Goal: Navigation & Orientation: Find specific page/section

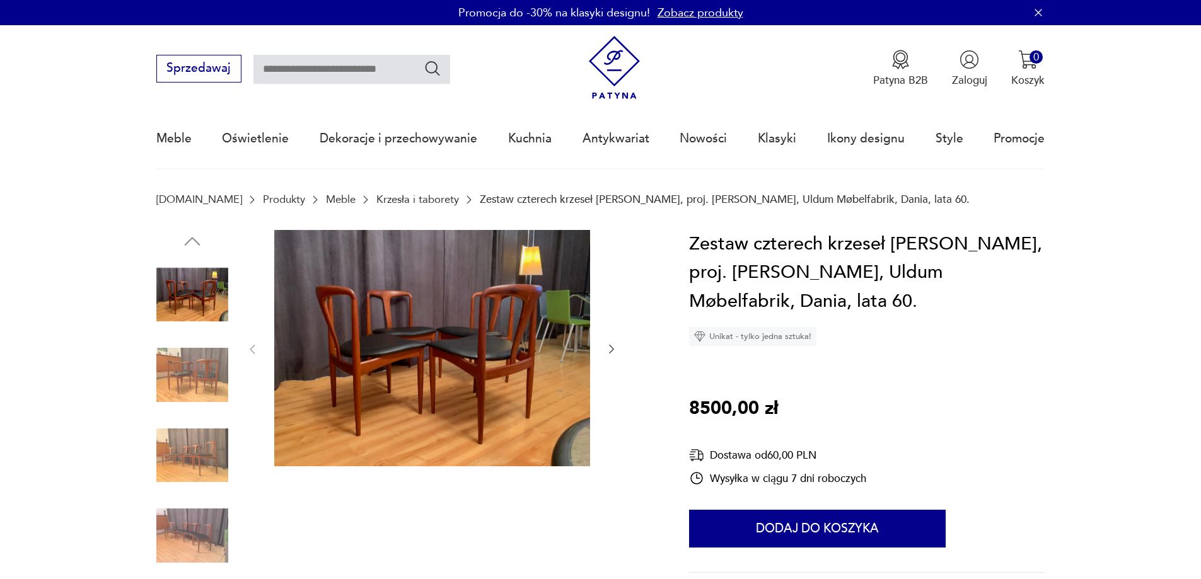
click at [192, 375] on img at bounding box center [192, 375] width 72 height 72
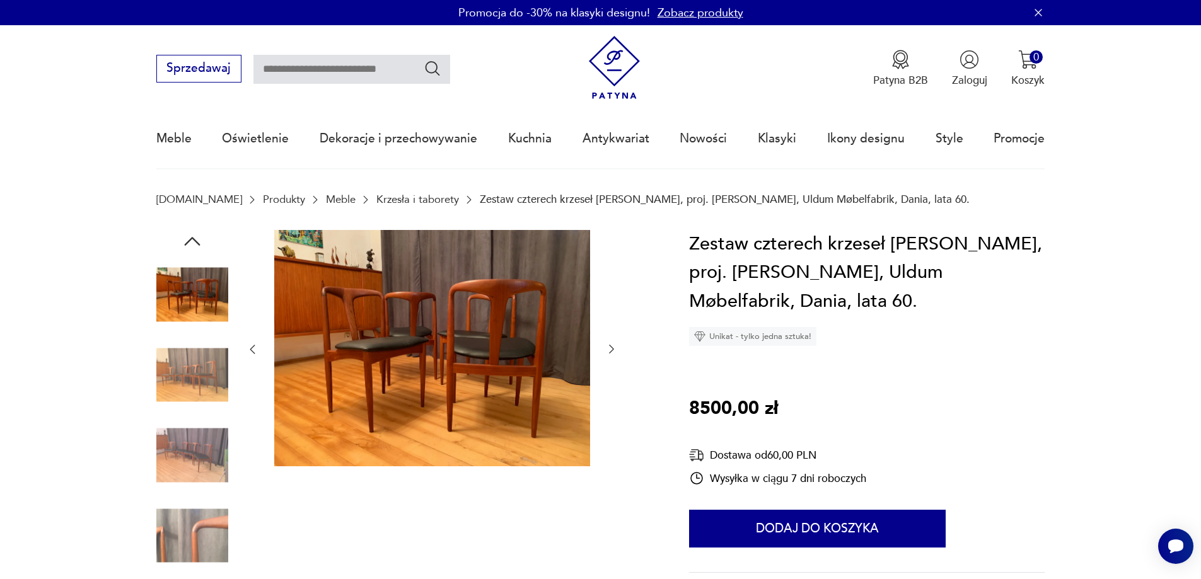
click at [189, 448] on img at bounding box center [192, 456] width 72 height 72
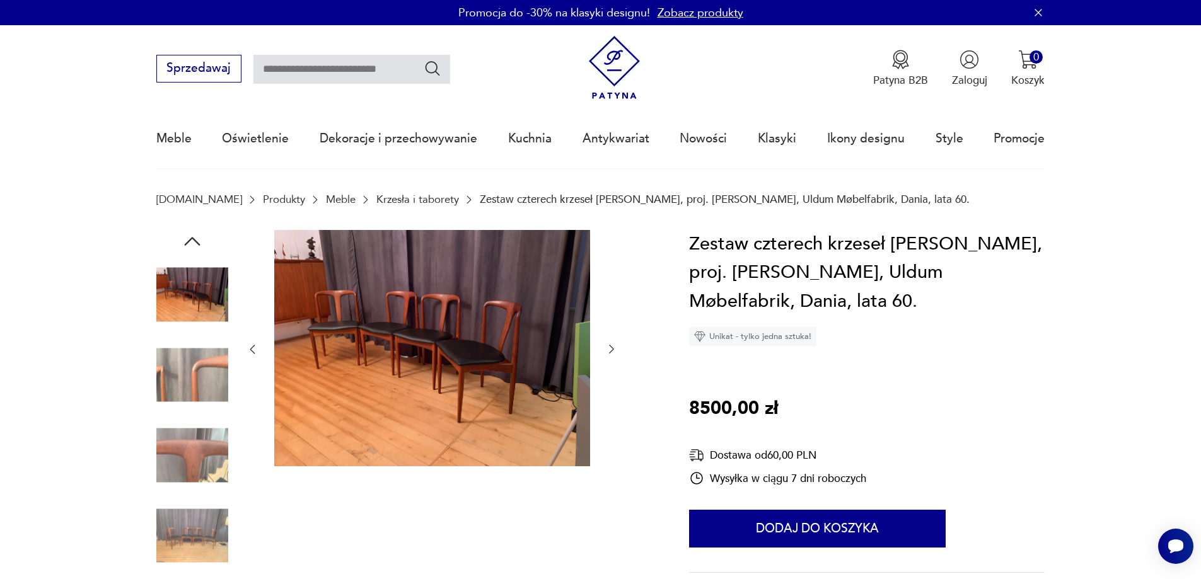
click at [191, 455] on img at bounding box center [192, 456] width 72 height 72
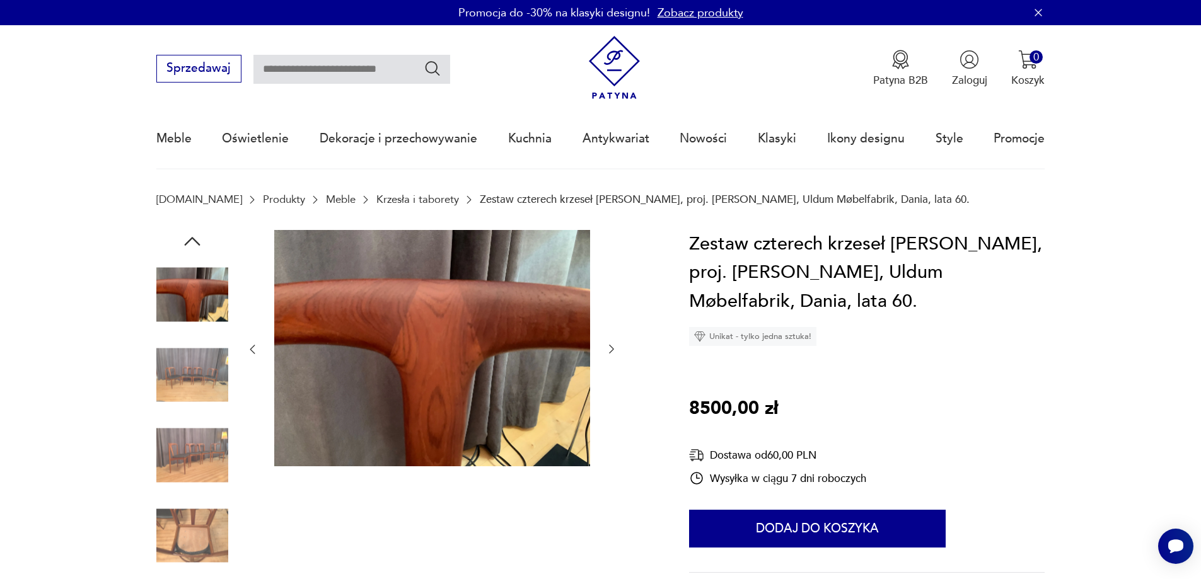
click at [197, 521] on img at bounding box center [192, 536] width 72 height 72
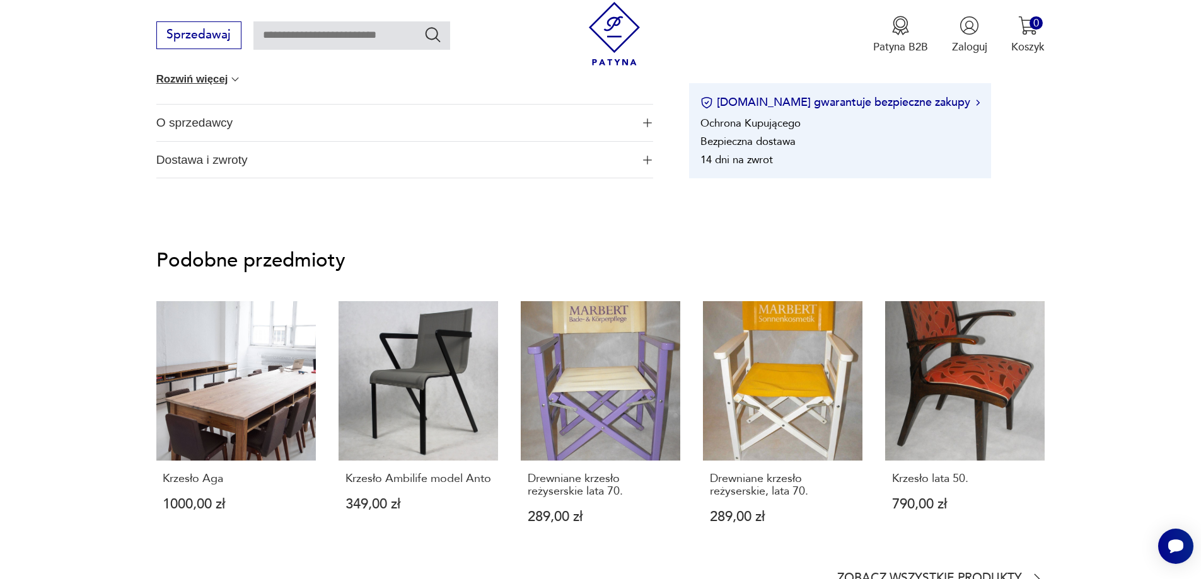
scroll to position [925, 0]
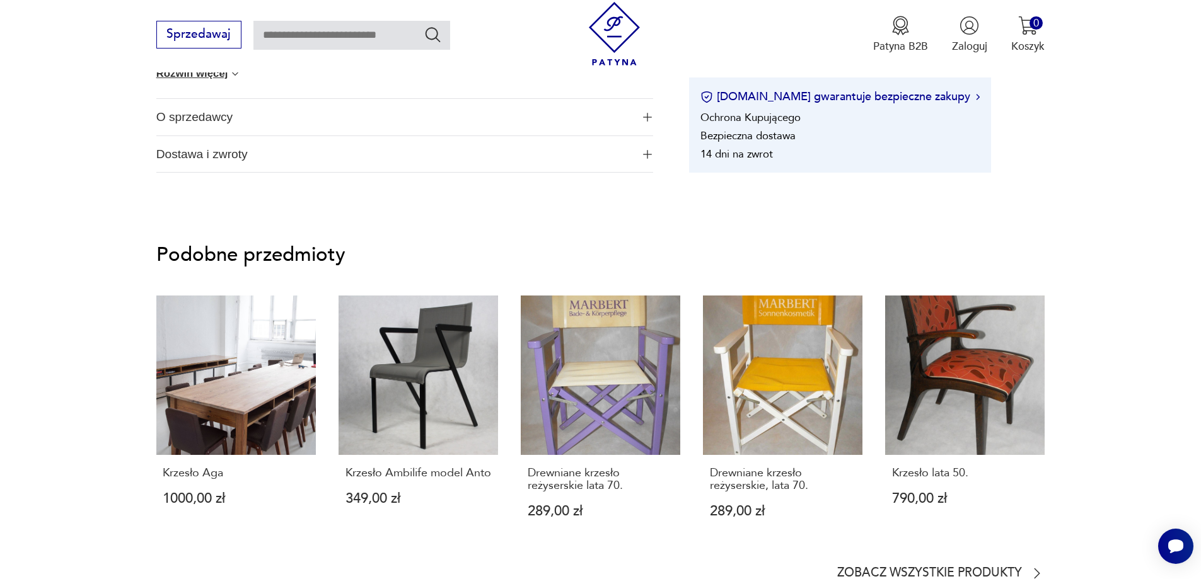
click at [179, 122] on span "O sprzedawcy" at bounding box center [394, 117] width 476 height 37
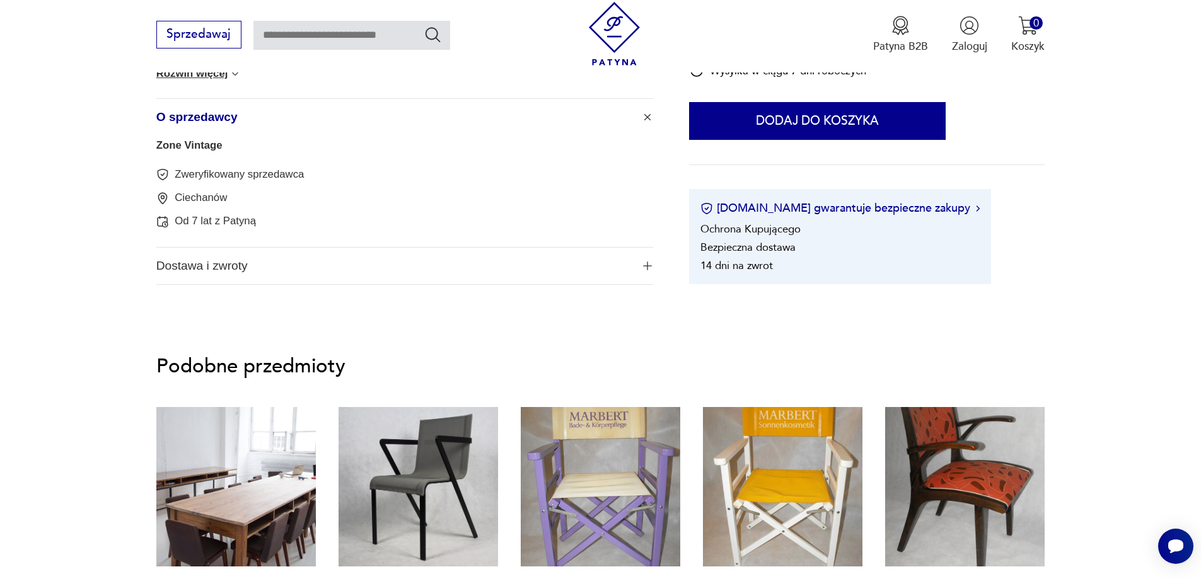
click at [189, 144] on link "Zone Vintage" at bounding box center [189, 145] width 66 height 12
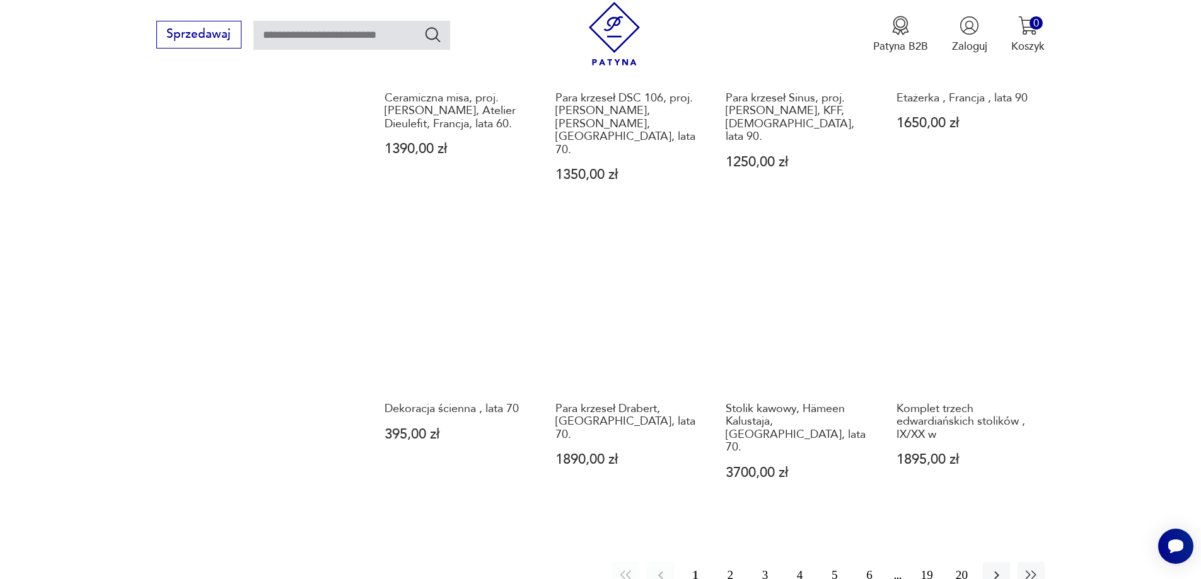
scroll to position [1262, 0]
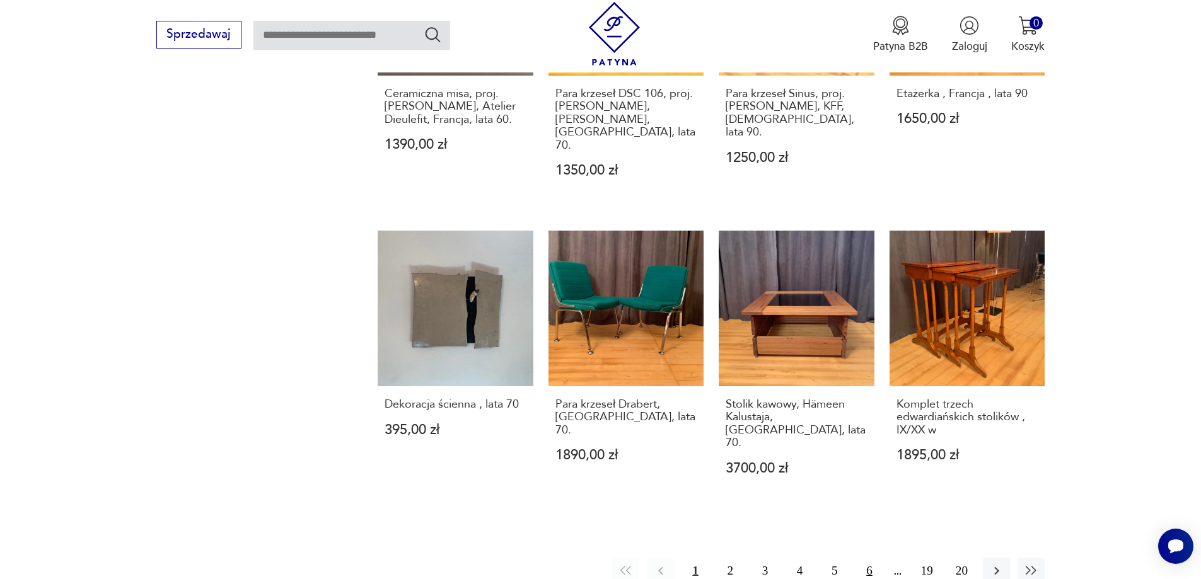
click at [872, 558] on button "6" at bounding box center [868, 571] width 27 height 27
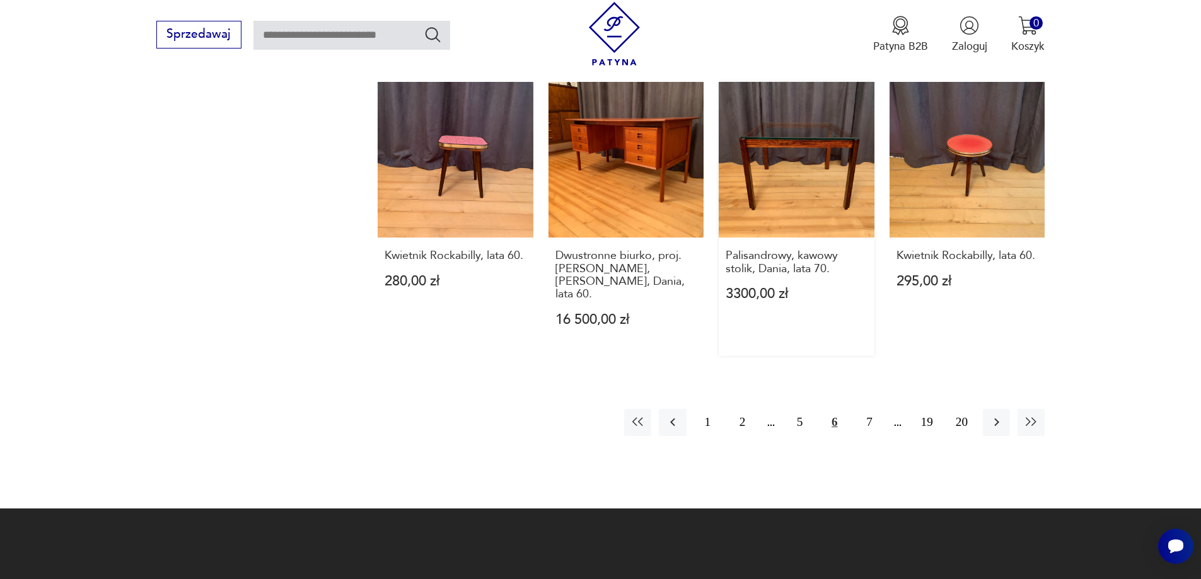
scroll to position [1493, 0]
